Goal: Task Accomplishment & Management: Use online tool/utility

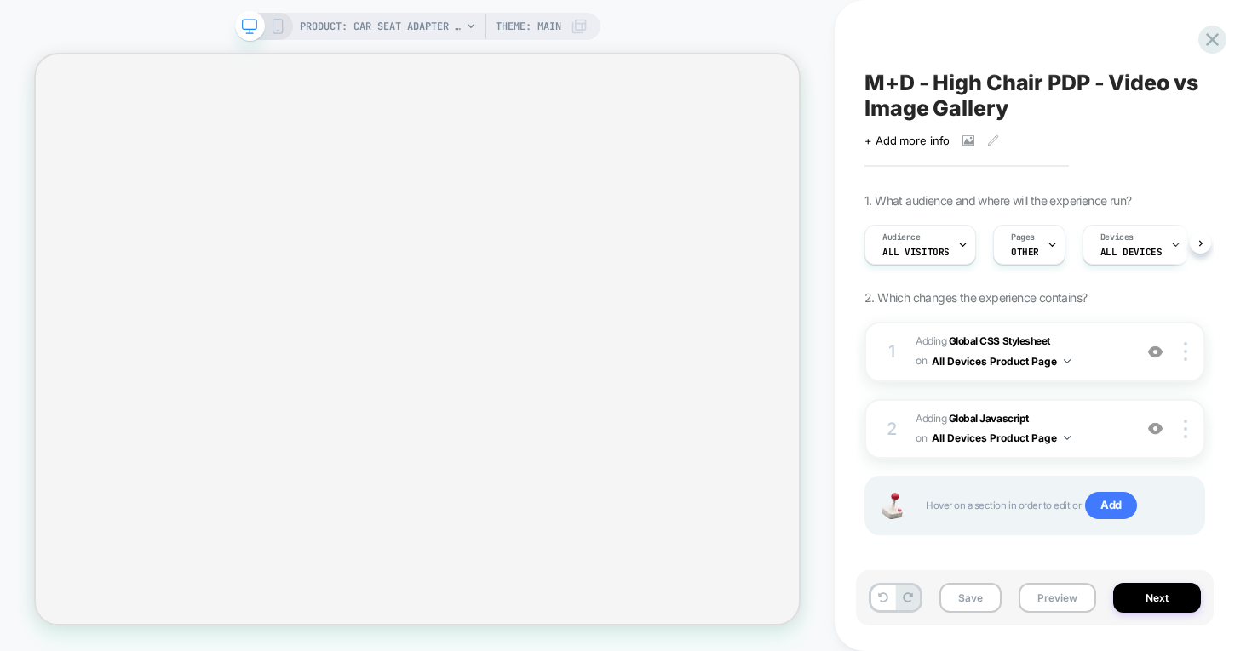
select select "******"
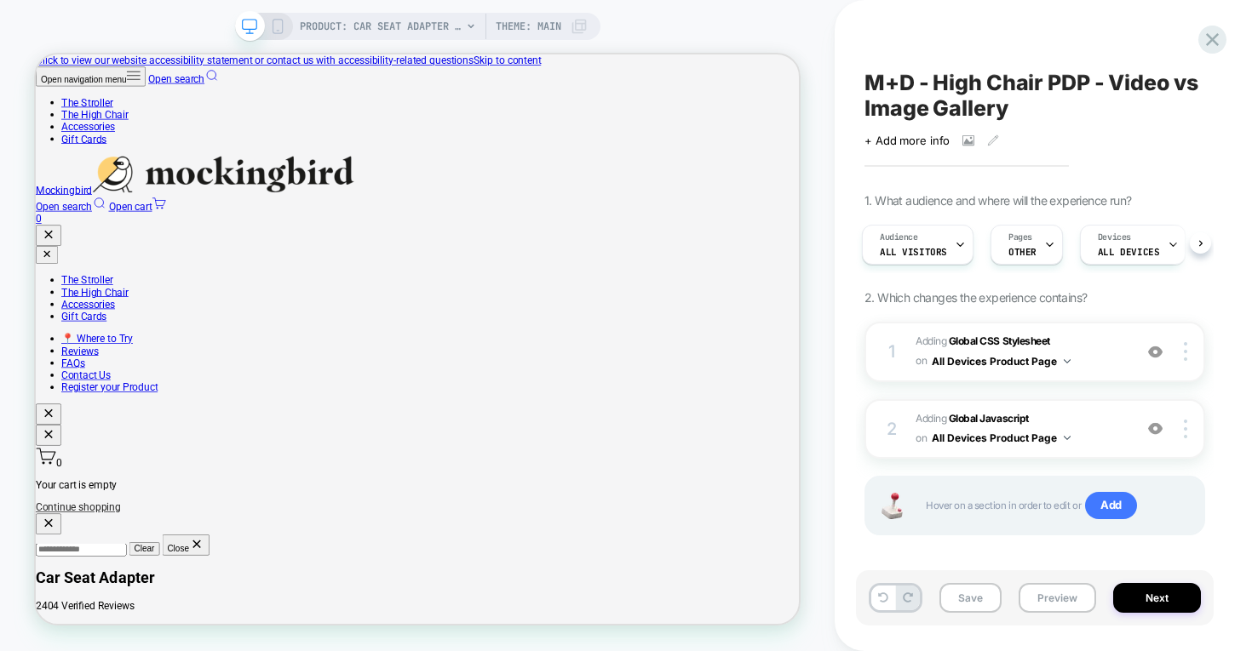
click at [1215, 33] on icon at bounding box center [1212, 39] width 23 height 23
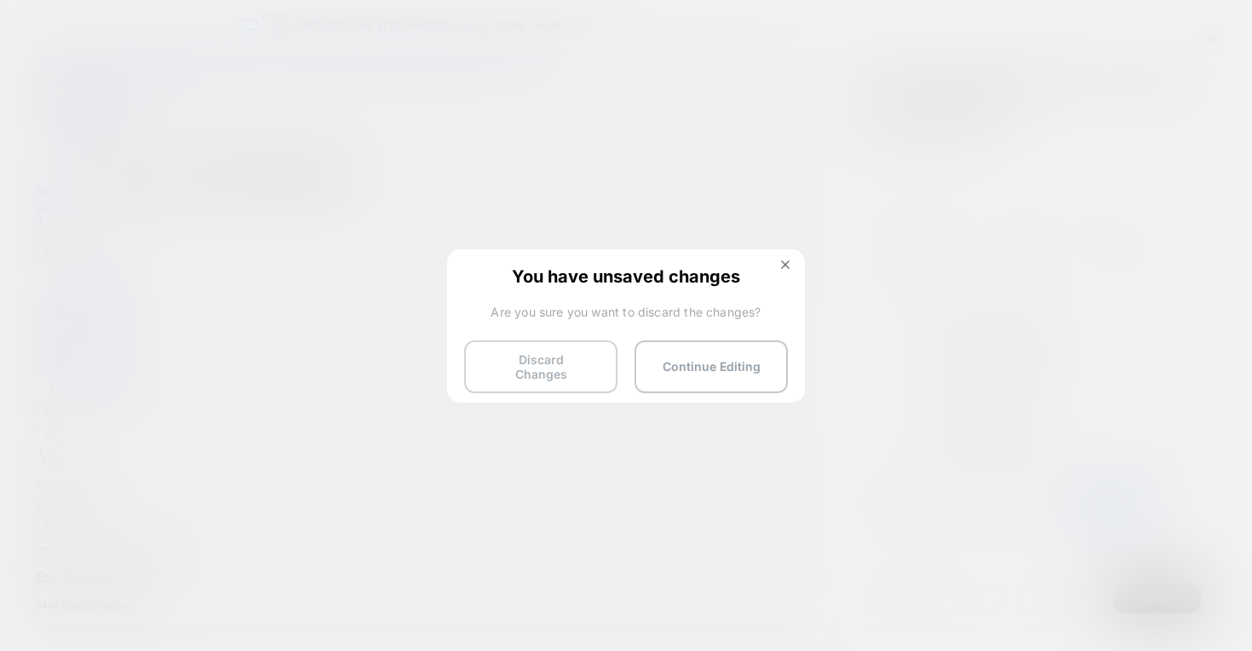
click at [544, 361] on button "Discard Changes" at bounding box center [540, 367] width 153 height 53
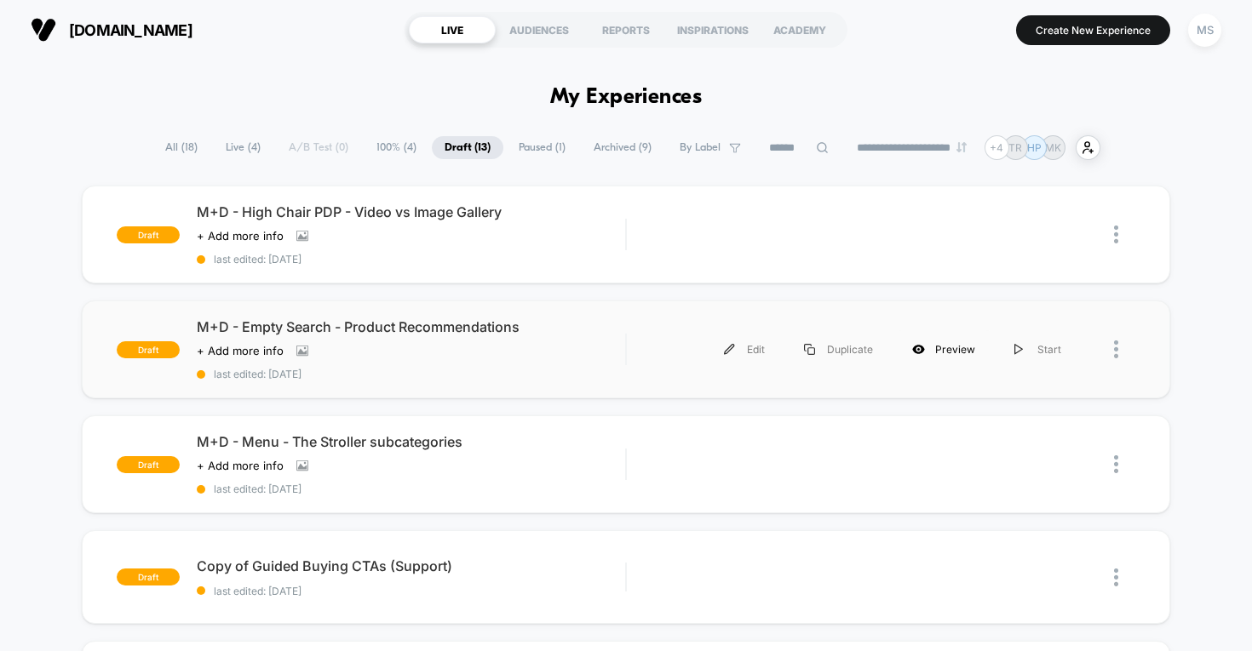
click at [945, 347] on div "Preview" at bounding box center [943, 349] width 102 height 38
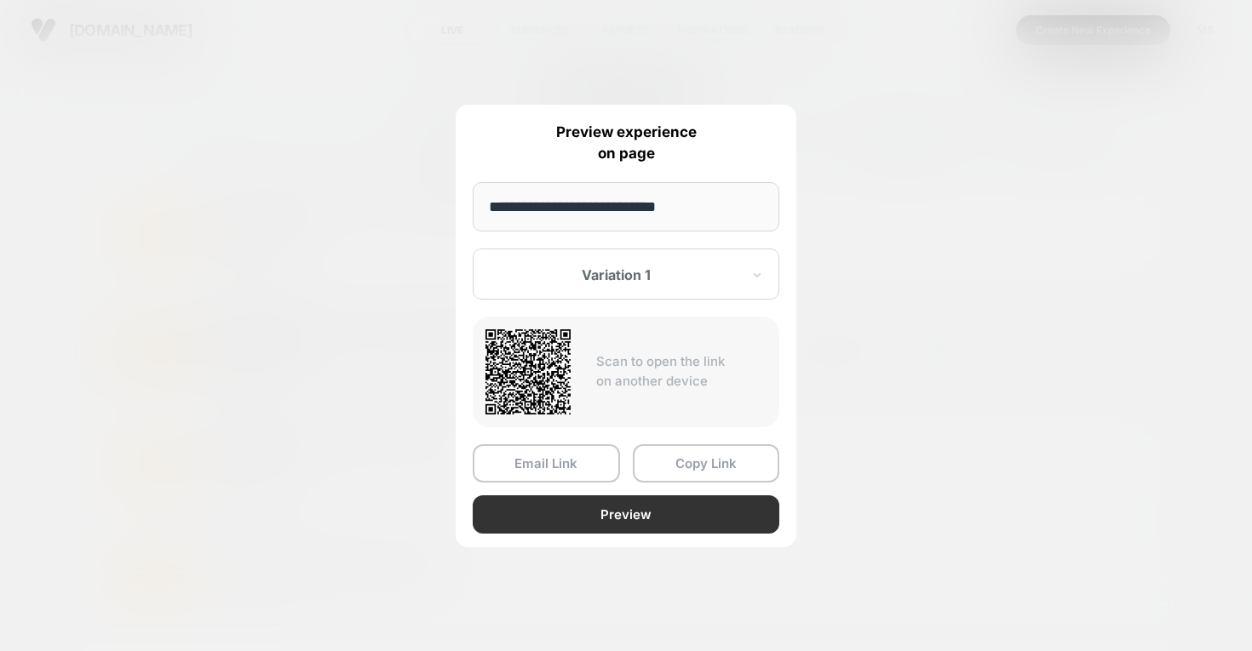
click at [697, 515] on button "Preview" at bounding box center [626, 515] width 307 height 38
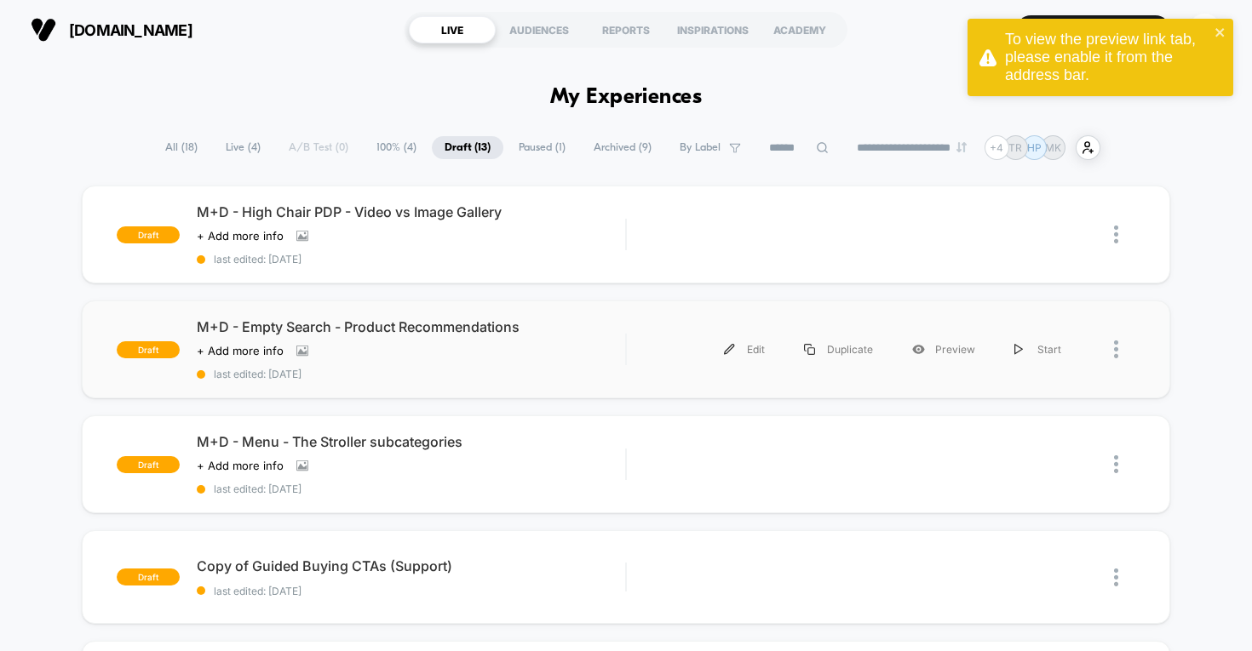
click at [1127, 78] on div "To view the preview link tab, please enable it from the address bar." at bounding box center [1107, 58] width 204 height 54
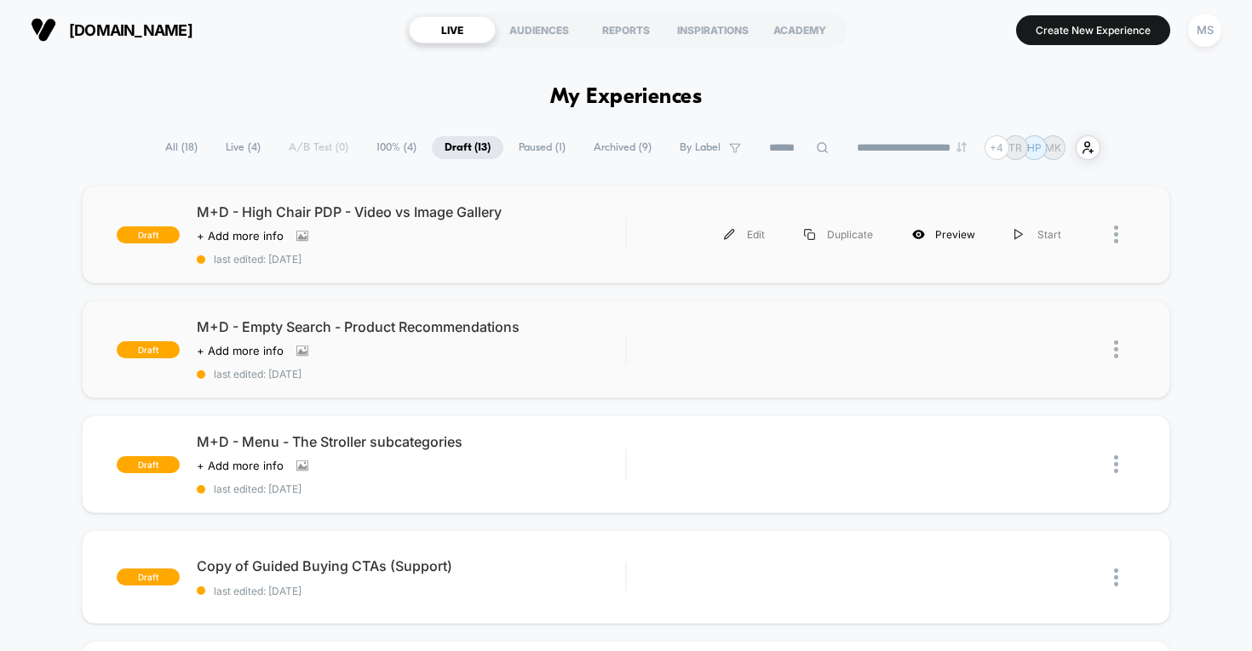
click at [960, 233] on div "Preview" at bounding box center [943, 234] width 102 height 38
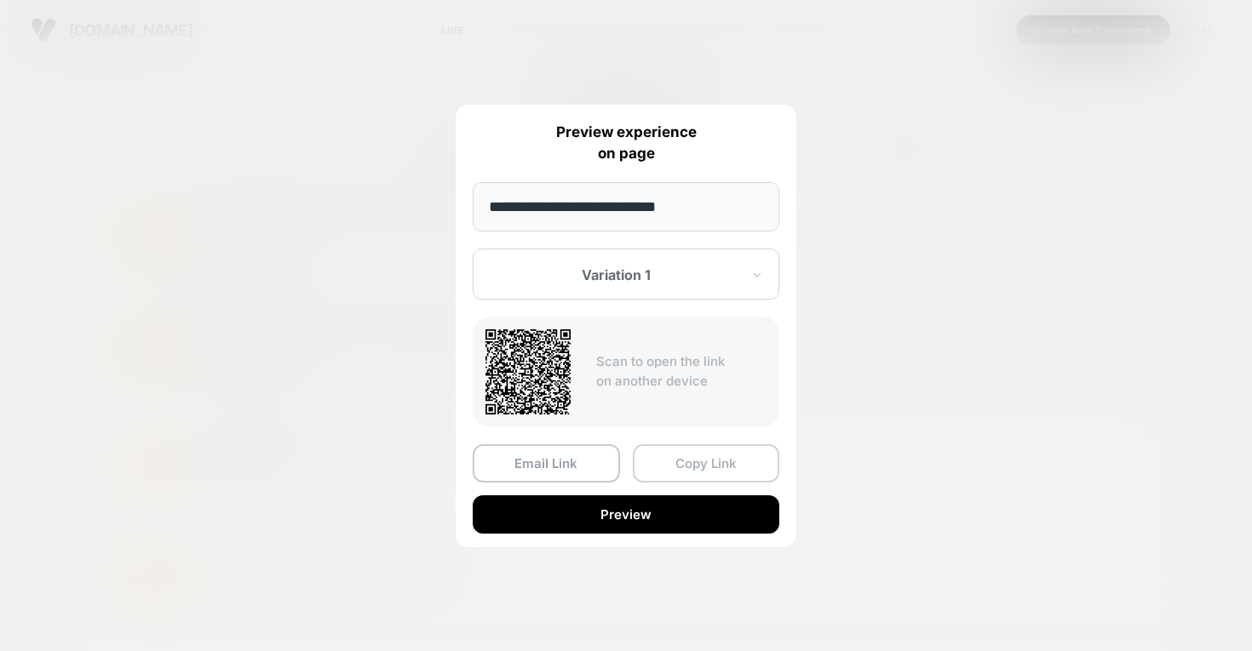
click at [691, 465] on button "Copy Link" at bounding box center [706, 463] width 147 height 38
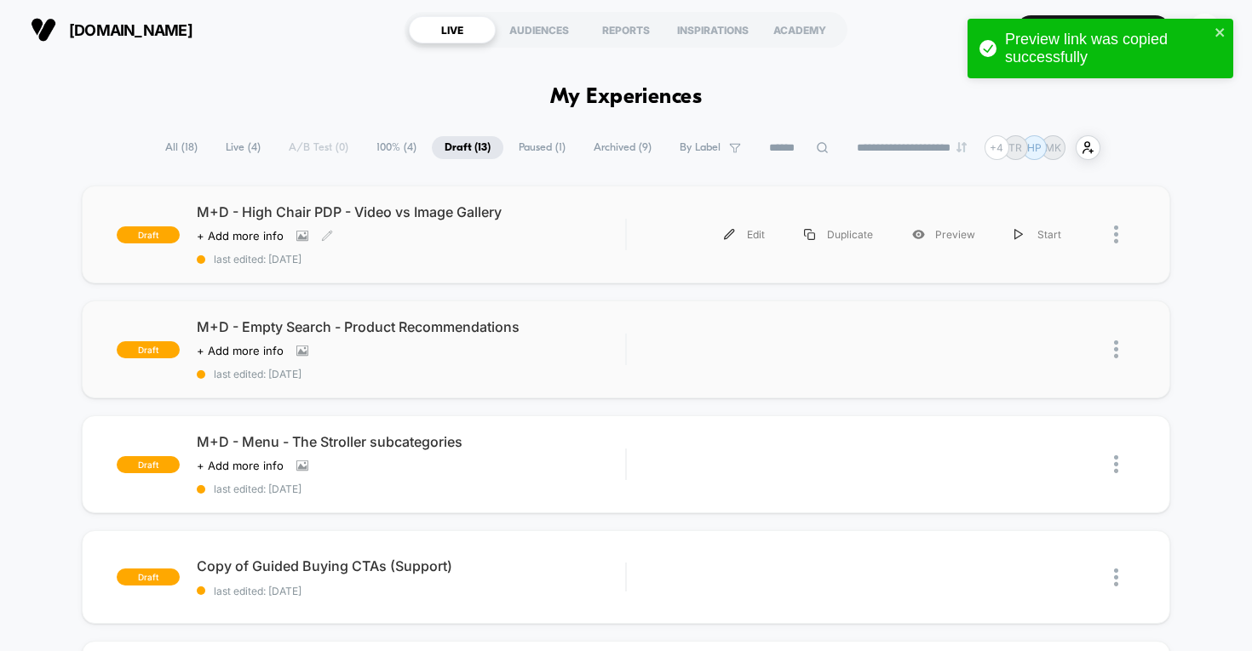
click at [442, 249] on div "M+D - High Chair PDP - Video vs Image Gallery Click to view images Click to edi…" at bounding box center [411, 235] width 429 height 62
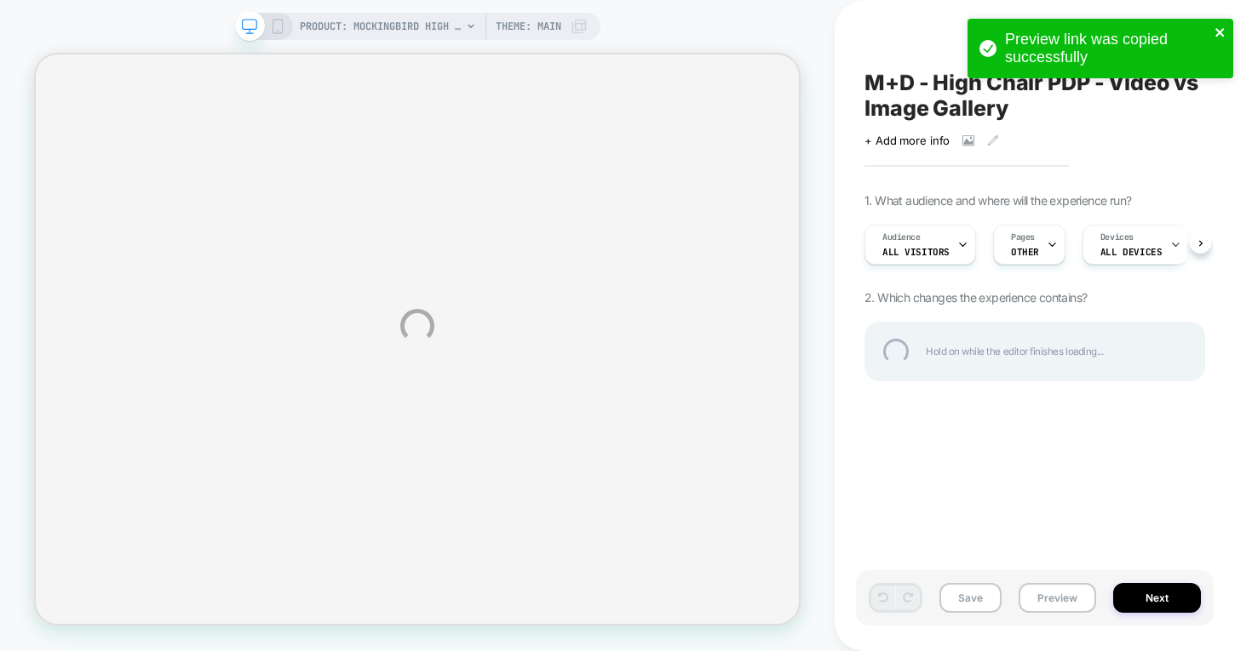
click at [1223, 27] on icon "close" at bounding box center [1220, 33] width 12 height 14
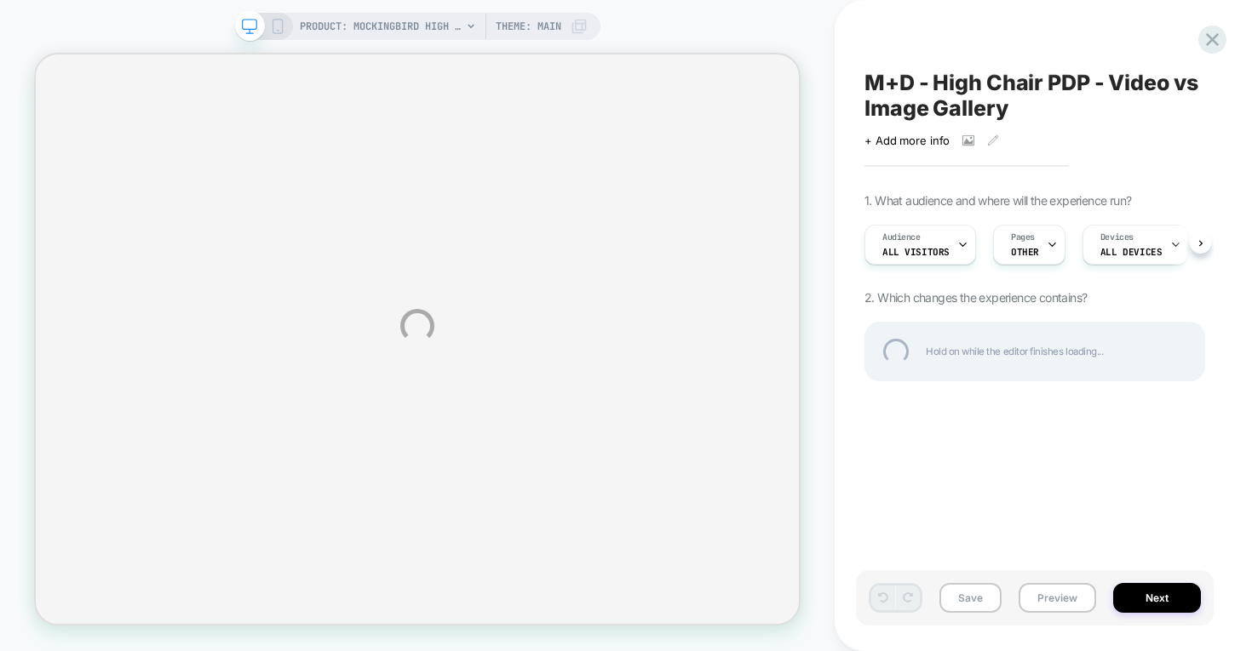
click at [1038, 243] on div "PRODUCT: Mockingbird High Chair PRODUCT: Mockingbird High Chair Theme: MAIN M+D…" at bounding box center [626, 325] width 1252 height 651
select select "******"
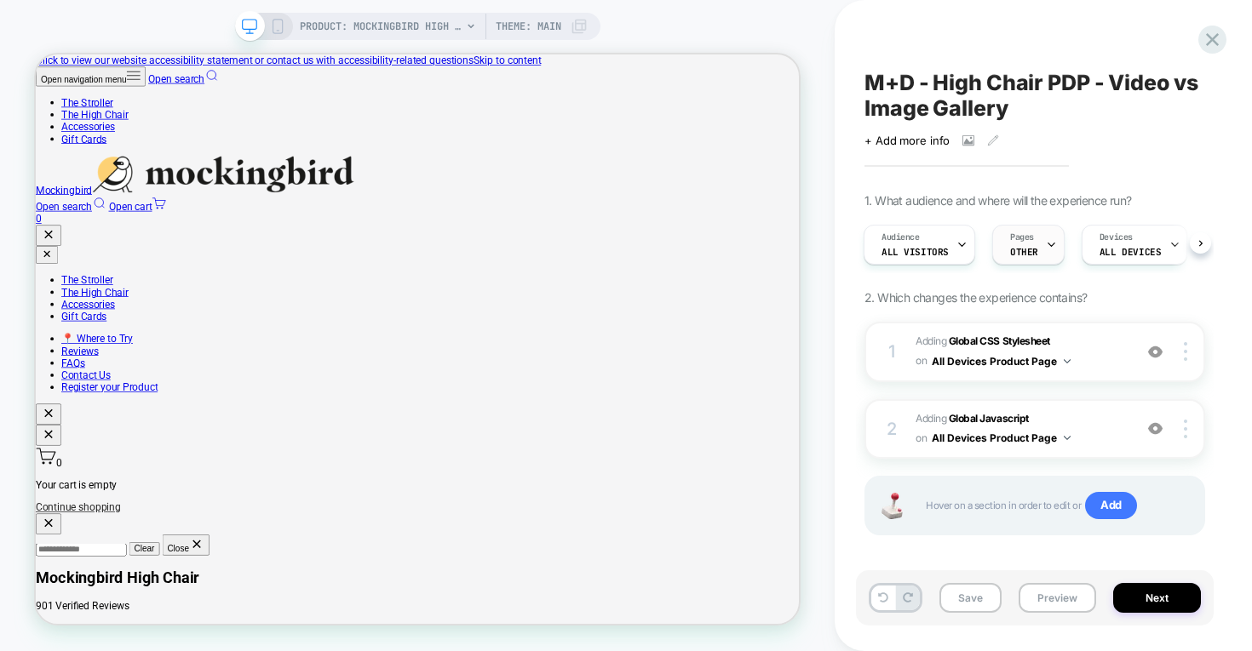
click at [1048, 245] on icon at bounding box center [1051, 245] width 6 height 3
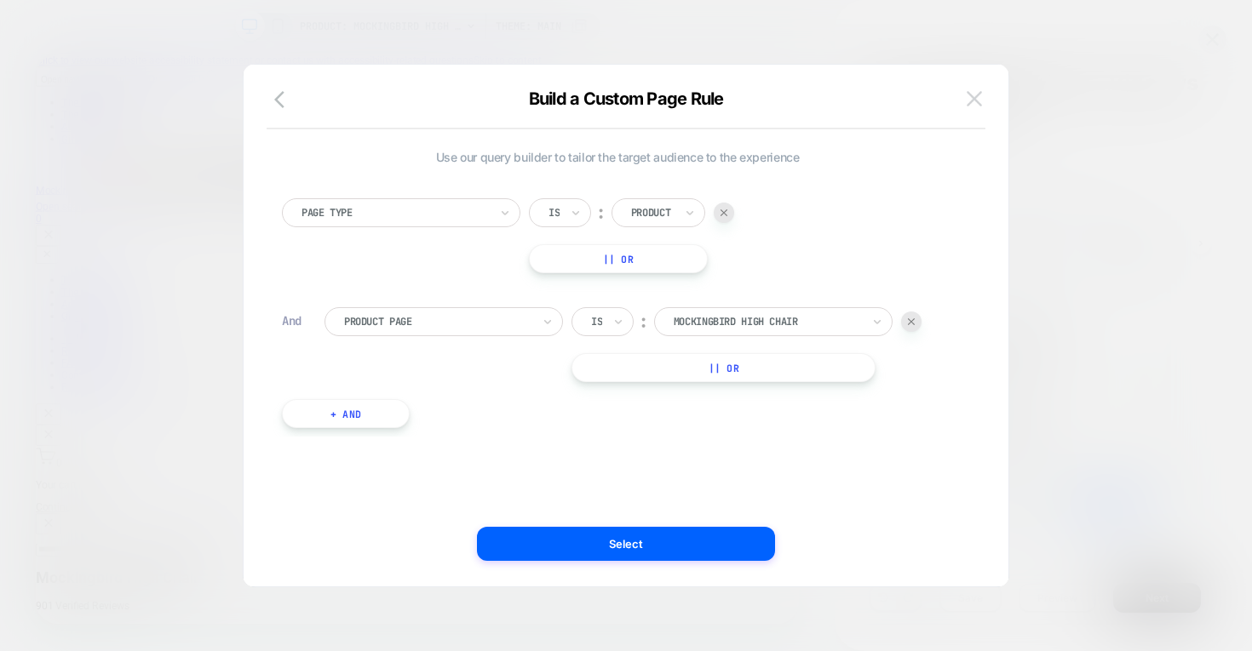
click at [976, 88] on button at bounding box center [974, 99] width 26 height 26
